Goal: Find specific page/section: Find specific page/section

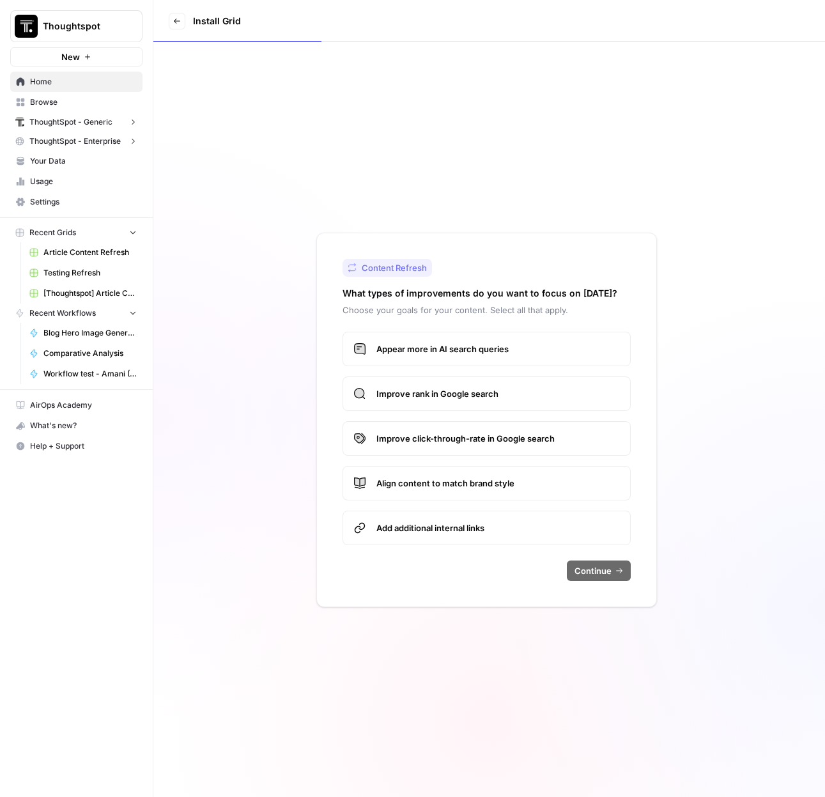
click at [96, 137] on span "ThoughtSpot - Enterprise" at bounding box center [74, 141] width 91 height 12
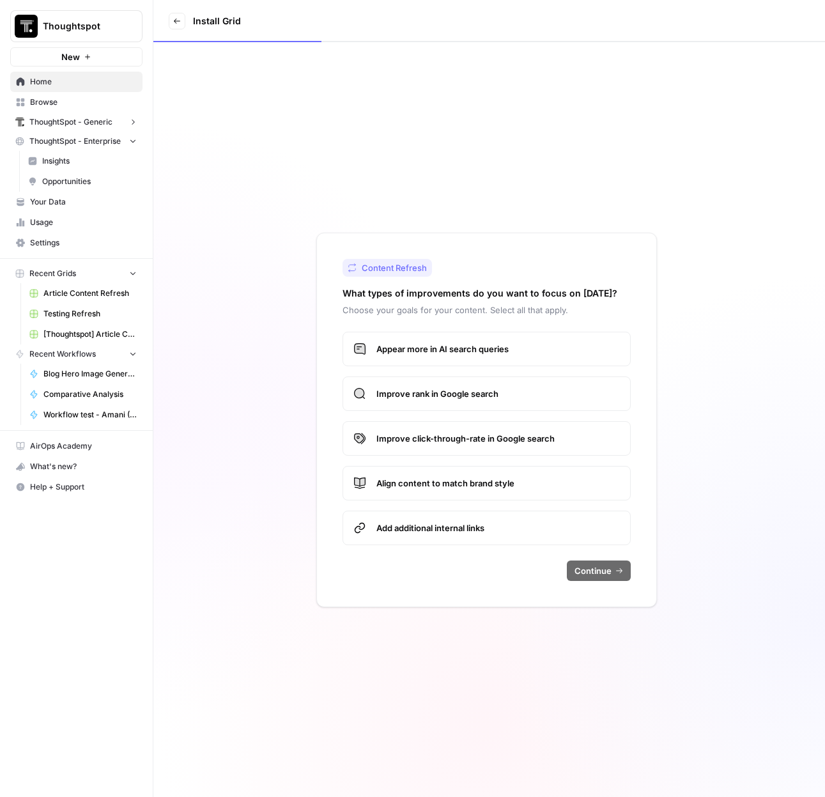
click at [81, 340] on link "[Thoughtspot] Article Creation" at bounding box center [83, 334] width 119 height 20
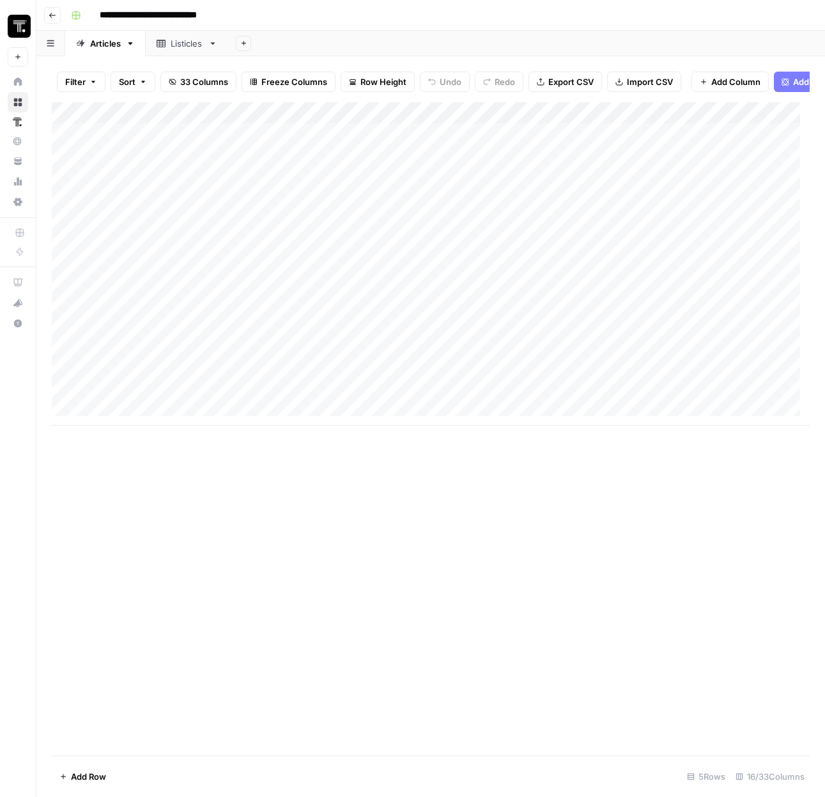
scroll to position [10, 0]
